Goal: Task Accomplishment & Management: Complete application form

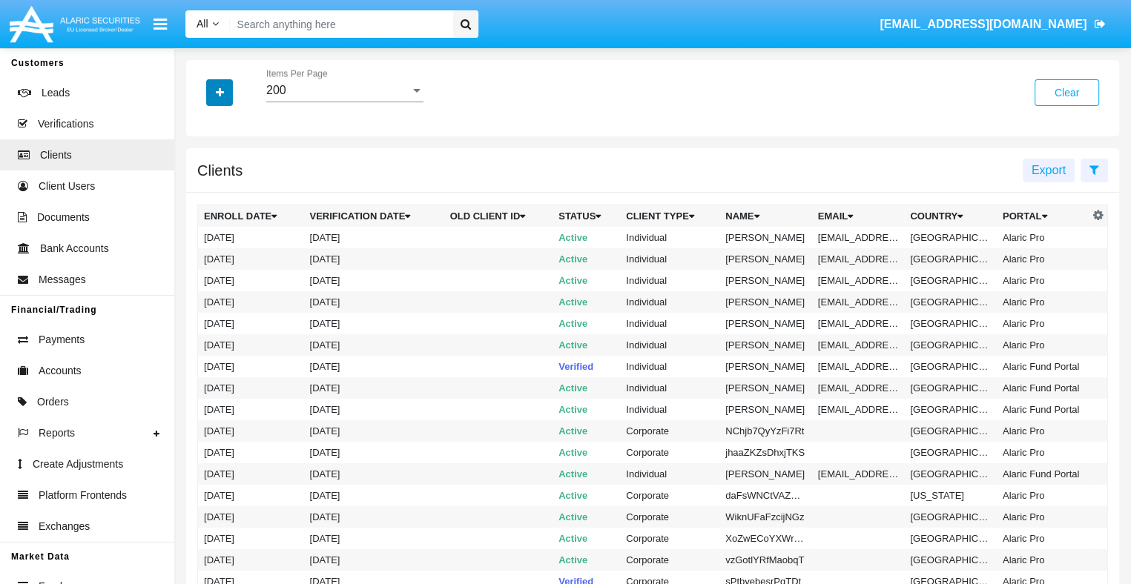
click at [220, 93] on icon "button" at bounding box center [220, 93] width 8 height 10
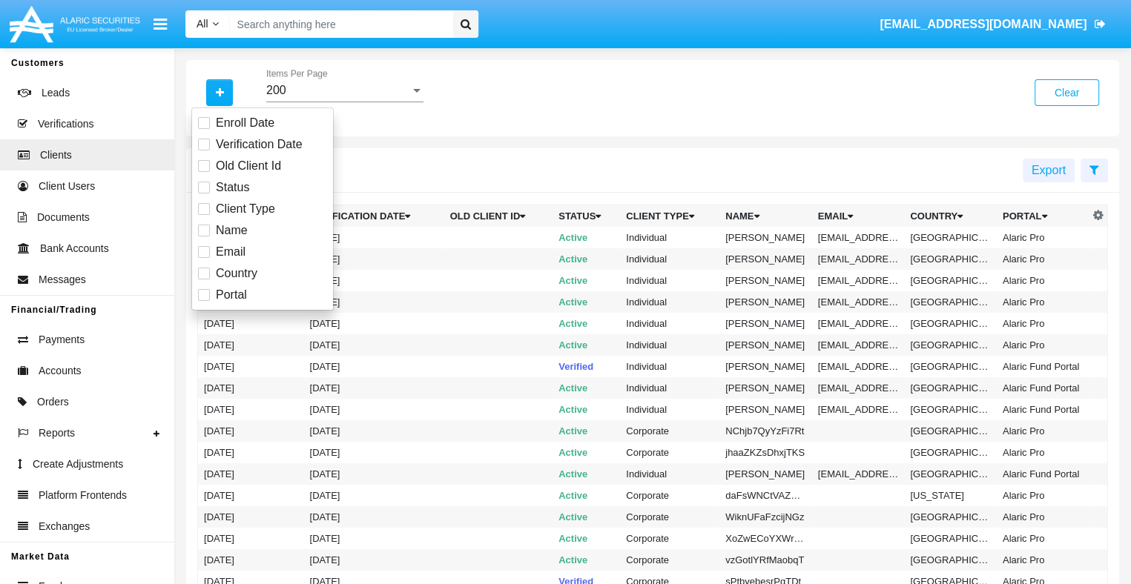
click at [229, 251] on span "Email" at bounding box center [231, 252] width 30 height 18
click at [204, 258] on input "Email" at bounding box center [203, 258] width 1 height 1
checkbox input "true"
click at [220, 93] on icon "button" at bounding box center [220, 93] width 8 height 10
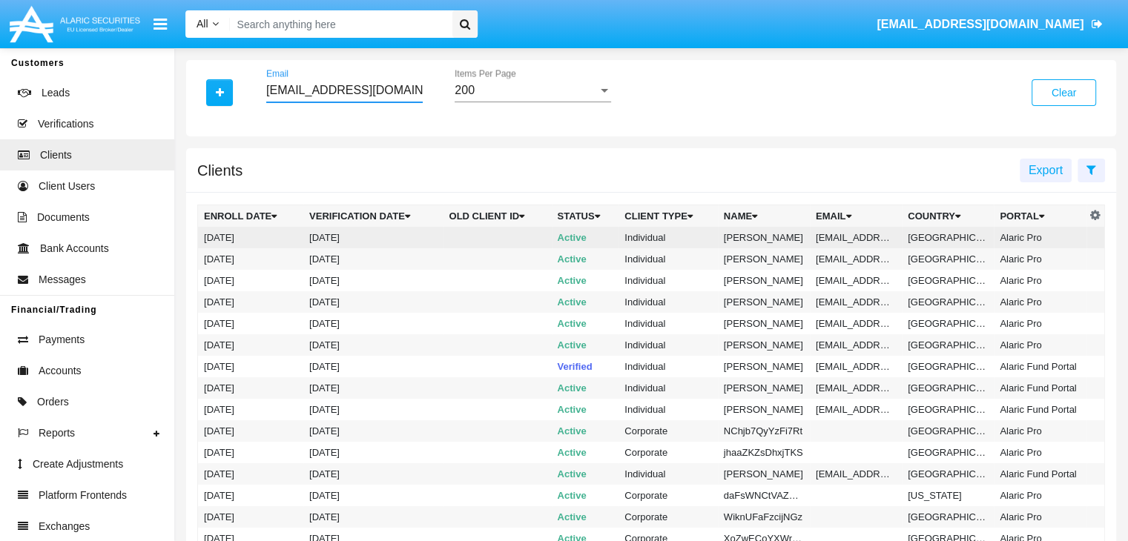
type input "84uyi_od@zprwz1s.8tgma.hk"
click at [854, 237] on td "84uyi_od@zprwz1s.8tgma.hk" at bounding box center [856, 238] width 92 height 22
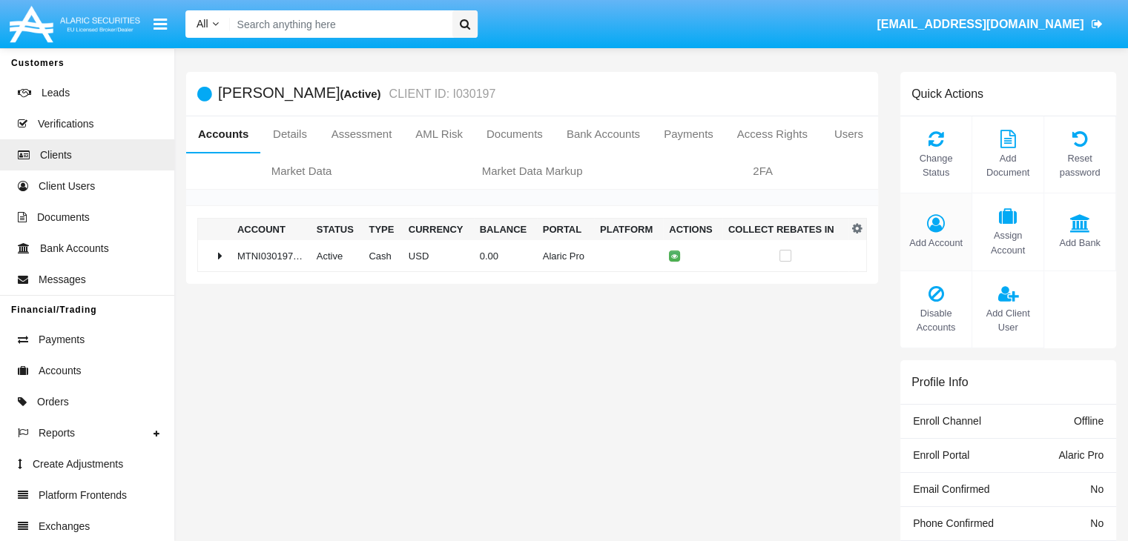
click at [935, 242] on span "Add Account" at bounding box center [936, 243] width 56 height 14
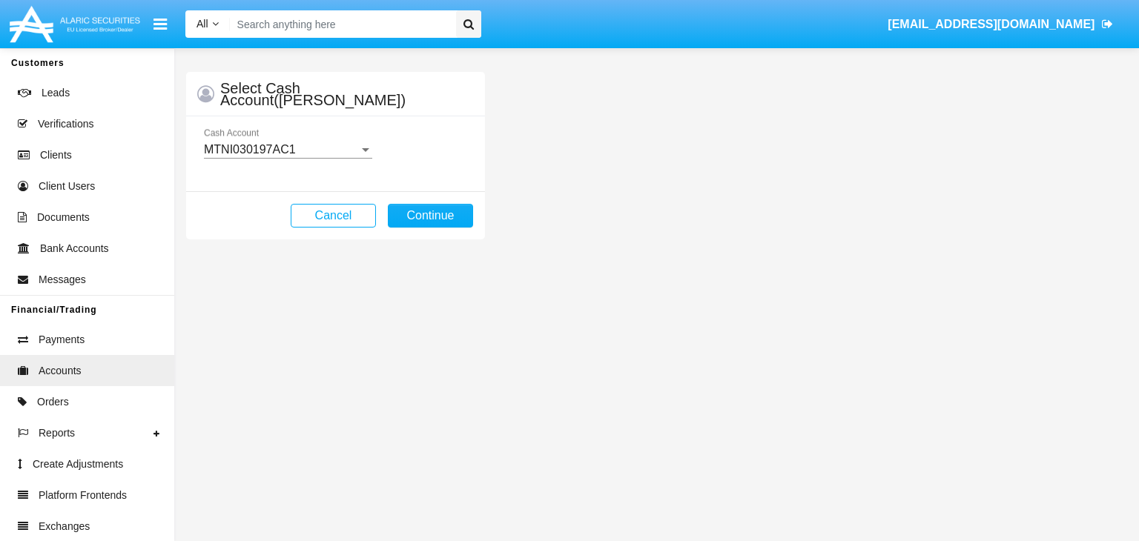
click at [288, 149] on mat-select-trigger "MTNI030197AC1" at bounding box center [250, 149] width 92 height 13
click at [430, 215] on button "Continue" at bounding box center [430, 216] width 85 height 24
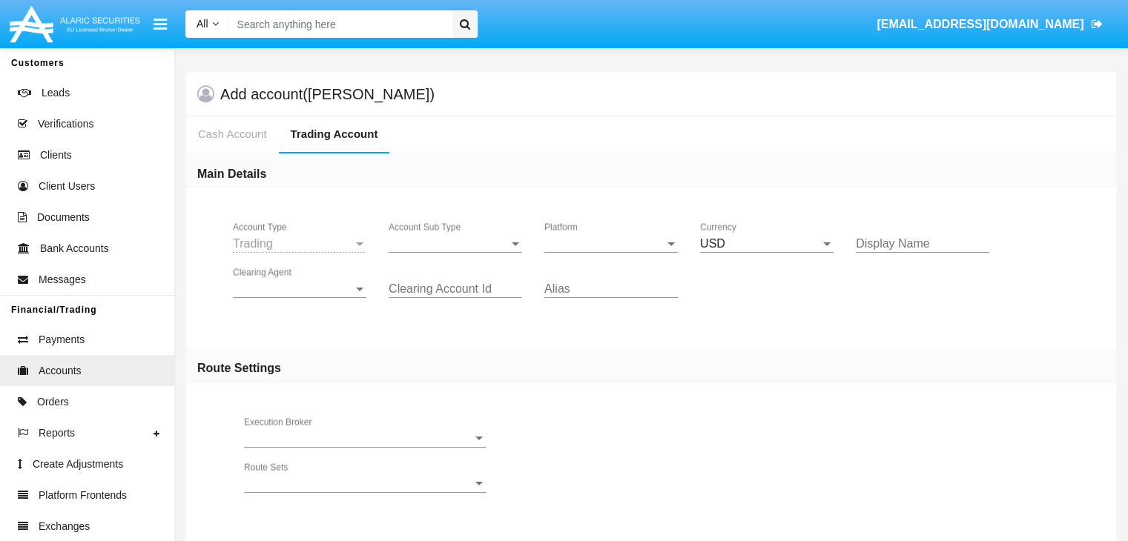
click at [455, 243] on span "Account Sub Type" at bounding box center [449, 243] width 120 height 13
click at [455, 254] on span "Trading" at bounding box center [444, 255] width 110 height 36
click at [611, 243] on span "Platform" at bounding box center [604, 243] width 120 height 13
click at [300, 288] on span "Clearing Agent" at bounding box center [293, 289] width 120 height 13
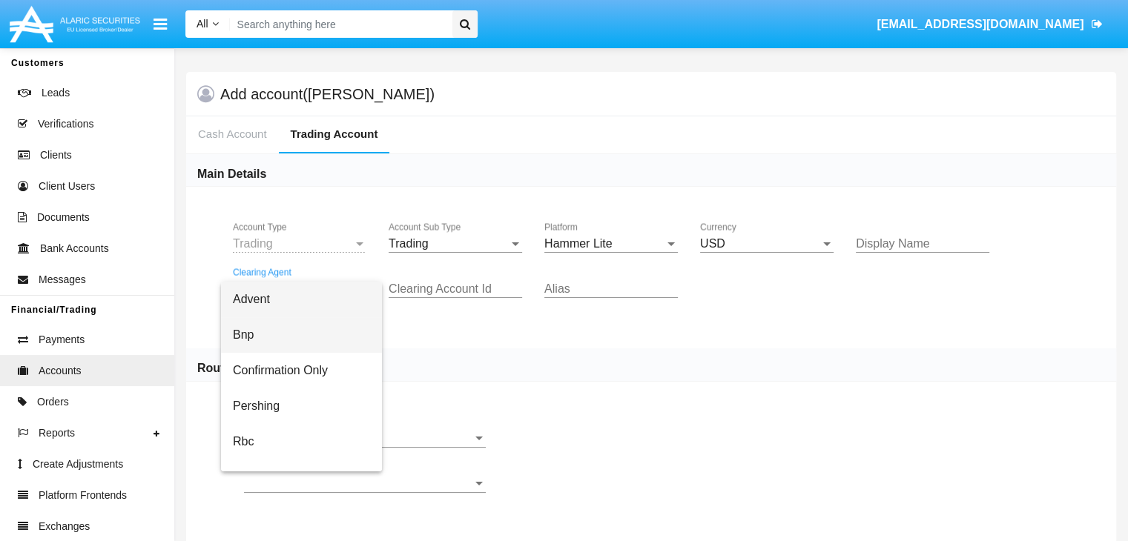
click at [312, 335] on span "Bnp" at bounding box center [301, 335] width 137 height 36
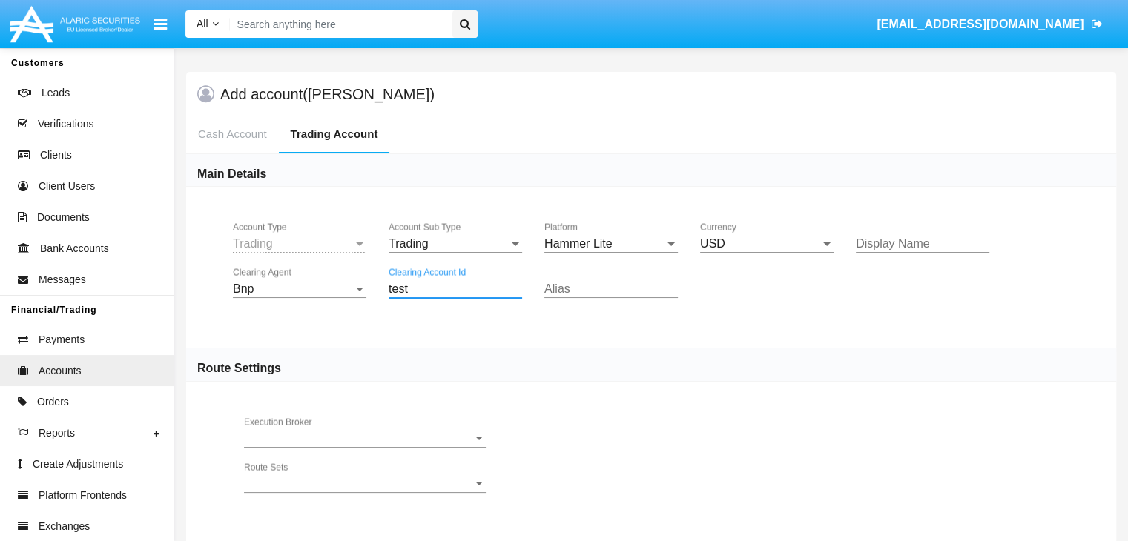
type input "test"
type input "teal"
type input "maroon"
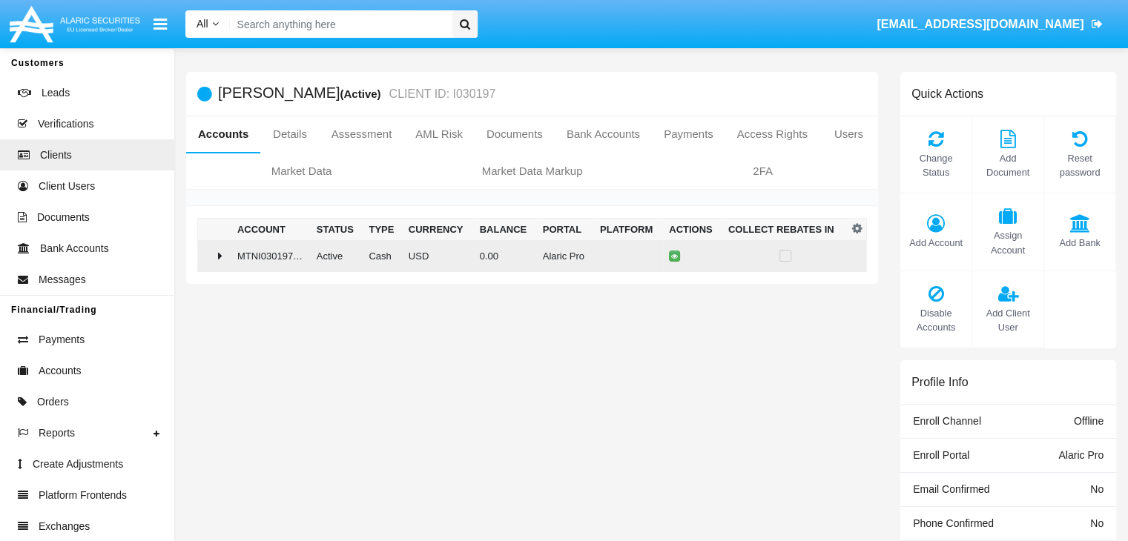
click at [526, 255] on td "0.00" at bounding box center [505, 256] width 63 height 32
